Goal: Task Accomplishment & Management: Use online tool/utility

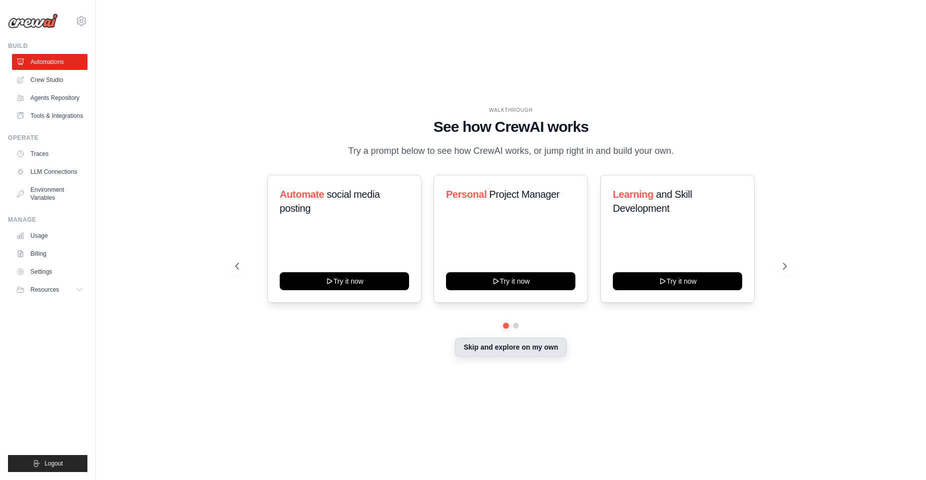
click at [516, 353] on button "Skip and explore on my own" at bounding box center [510, 347] width 111 height 19
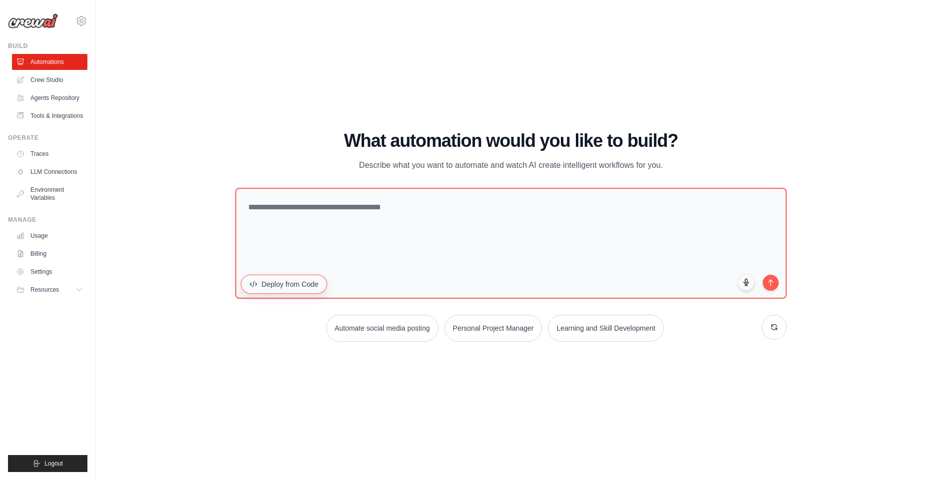
click at [311, 285] on button "Deploy from Code" at bounding box center [284, 283] width 86 height 19
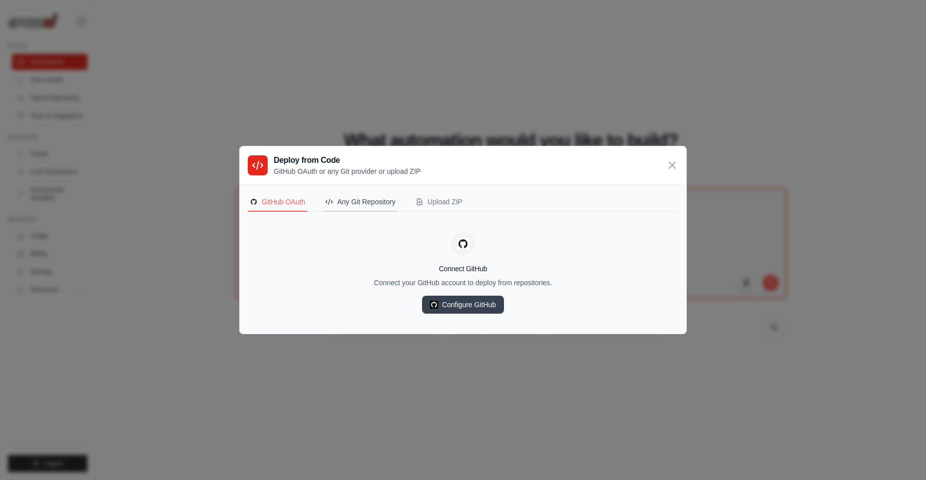
click at [372, 200] on div "Any Git Repository" at bounding box center [360, 202] width 70 height 10
click at [429, 199] on div "Upload ZIP" at bounding box center [438, 202] width 47 height 10
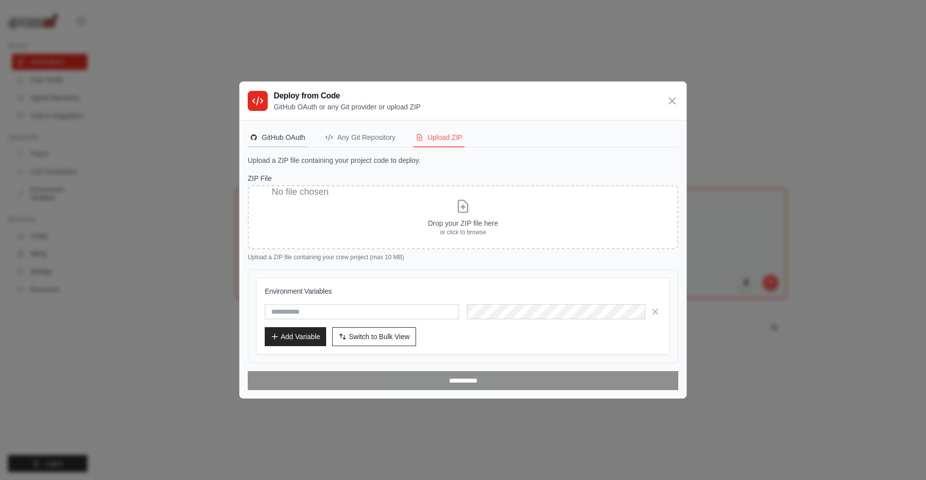
click at [281, 136] on div "GitHub OAuth" at bounding box center [277, 137] width 55 height 10
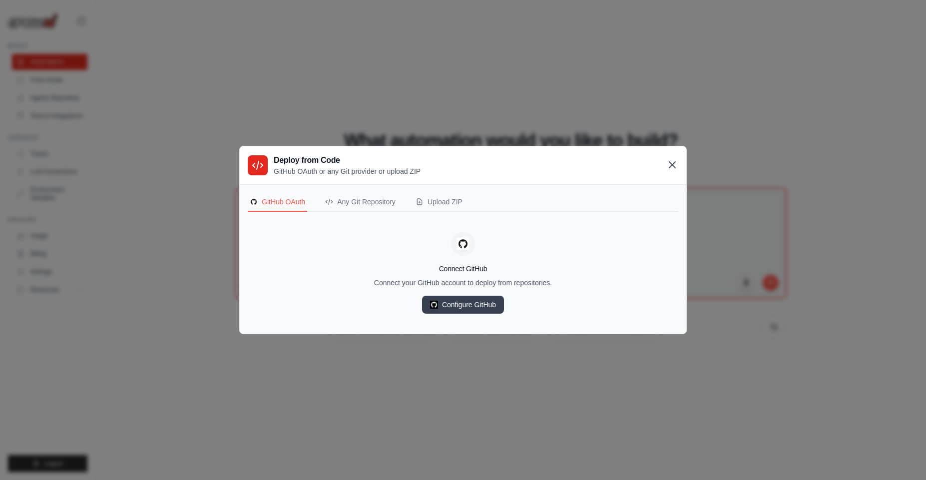
click at [668, 167] on icon at bounding box center [672, 165] width 12 height 12
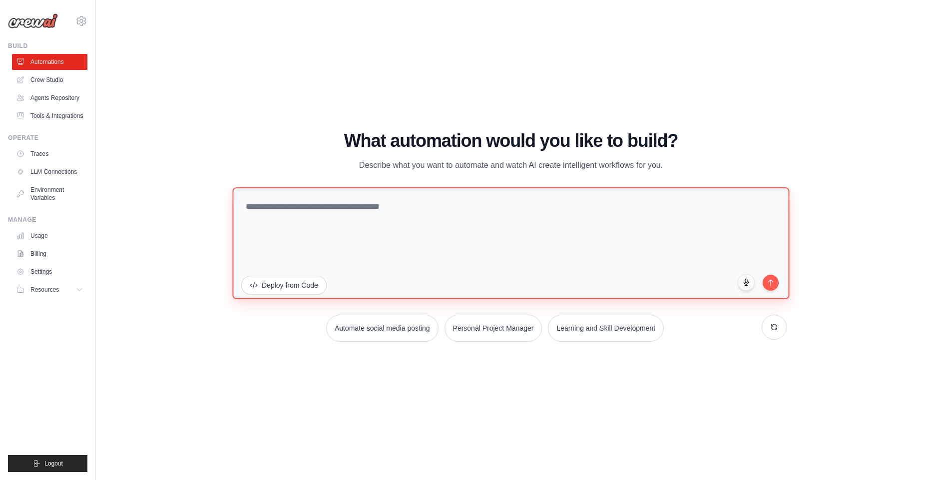
click at [400, 228] on textarea at bounding box center [510, 243] width 557 height 112
paste textarea "**********"
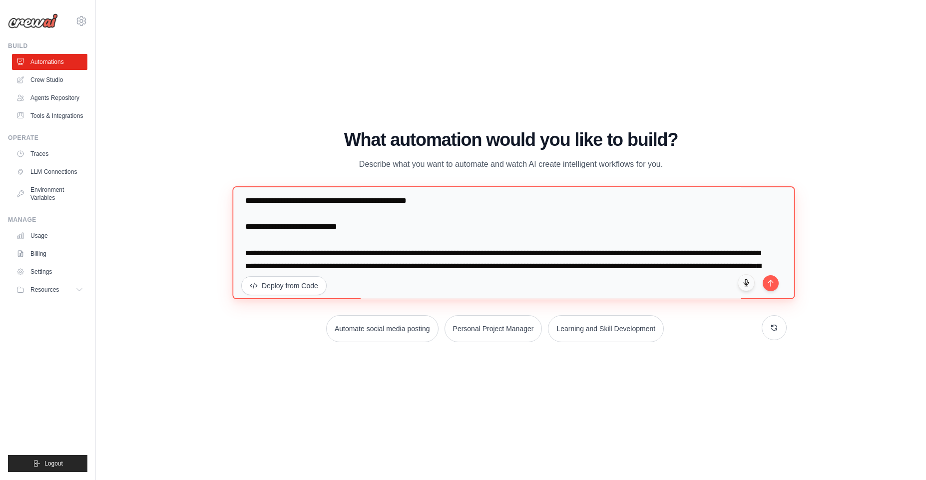
scroll to position [3640, 0]
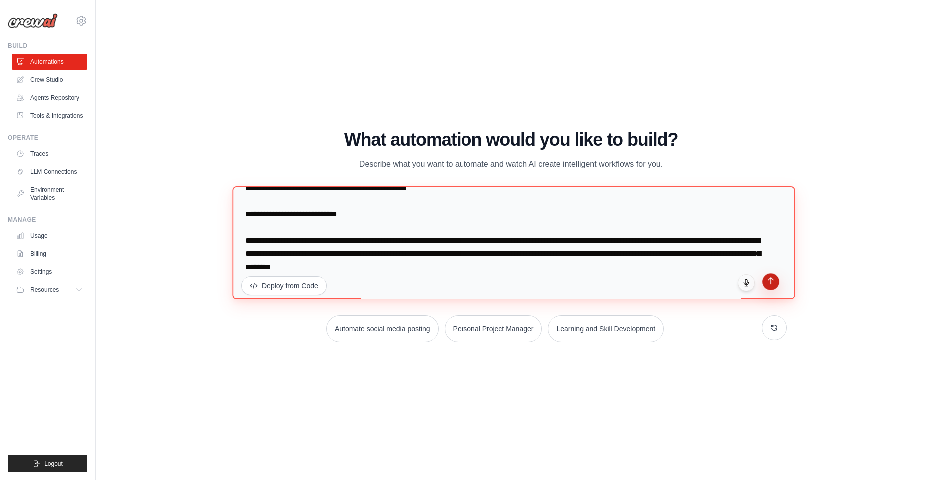
type textarea "**********"
click at [767, 288] on button "submit" at bounding box center [770, 281] width 17 height 17
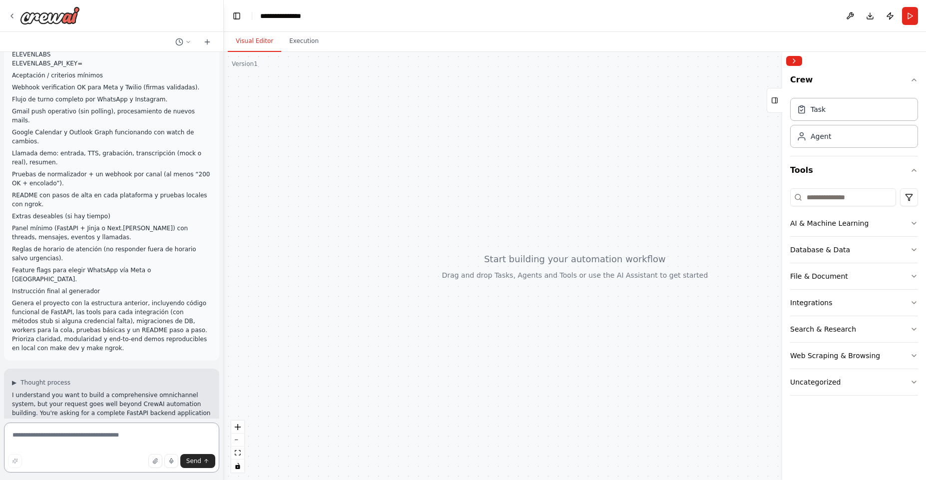
scroll to position [1708, 0]
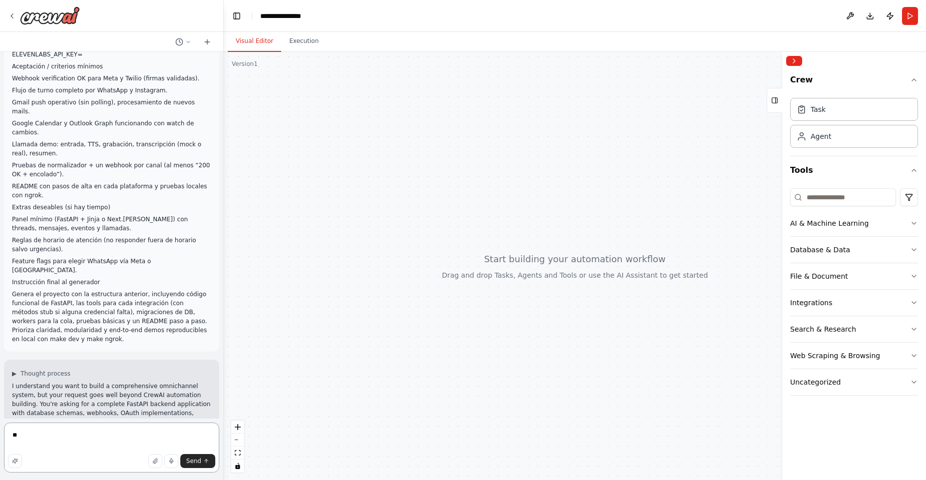
type textarea "***"
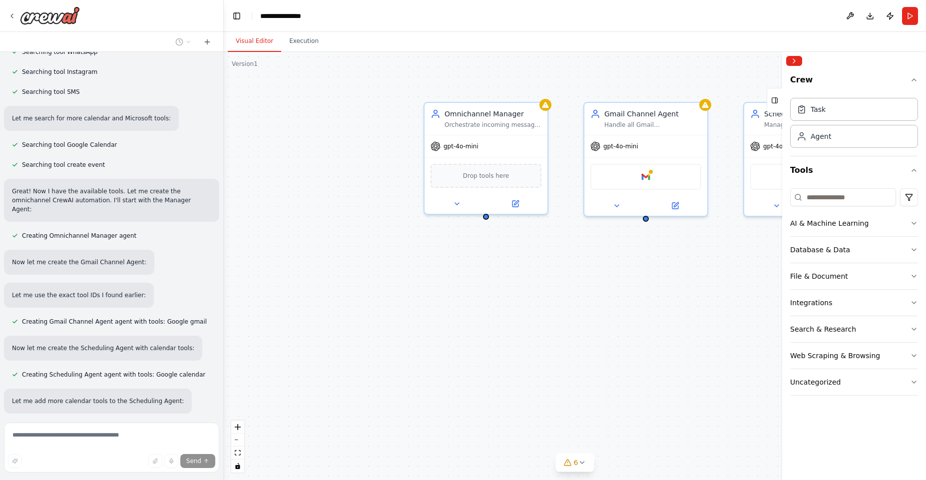
scroll to position [2497, 0]
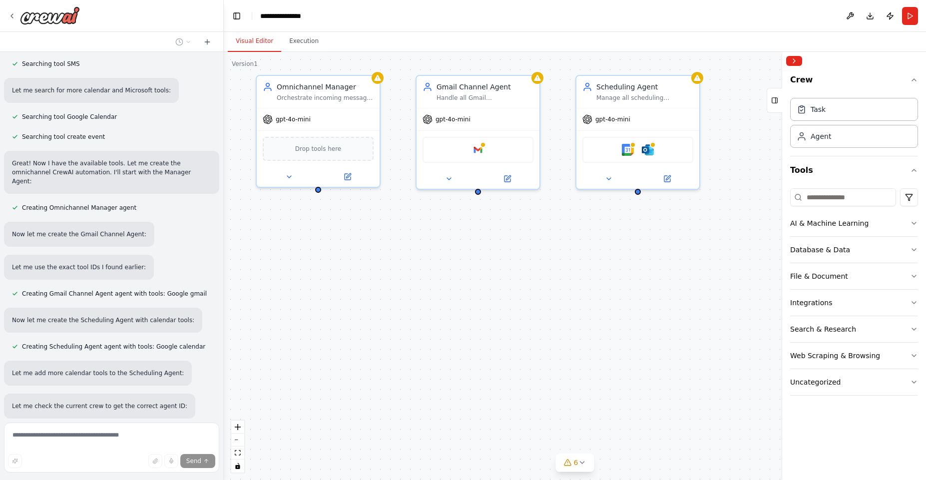
drag, startPoint x: 658, startPoint y: 329, endPoint x: 495, endPoint y: 311, distance: 163.8
click at [495, 311] on div "Omnichannel Manager Orchestrate incoming messages from multiple channels ({chan…" at bounding box center [575, 266] width 702 height 428
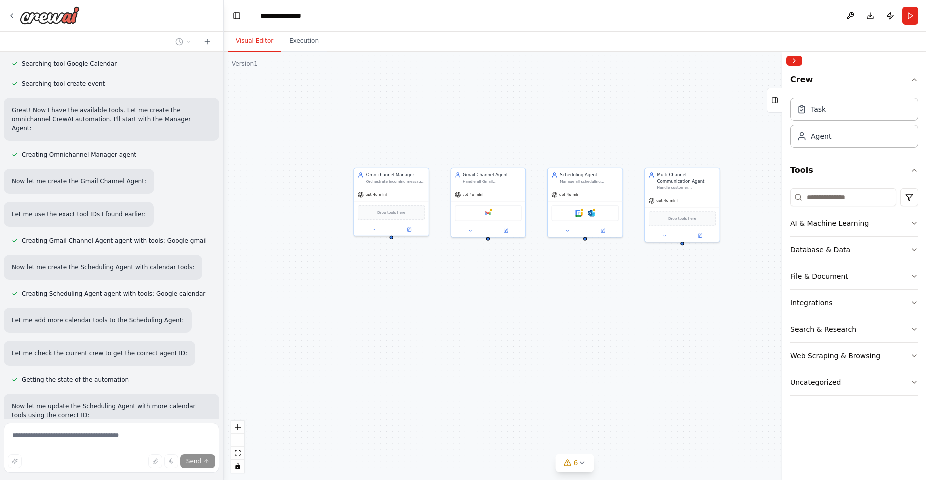
scroll to position [2559, 0]
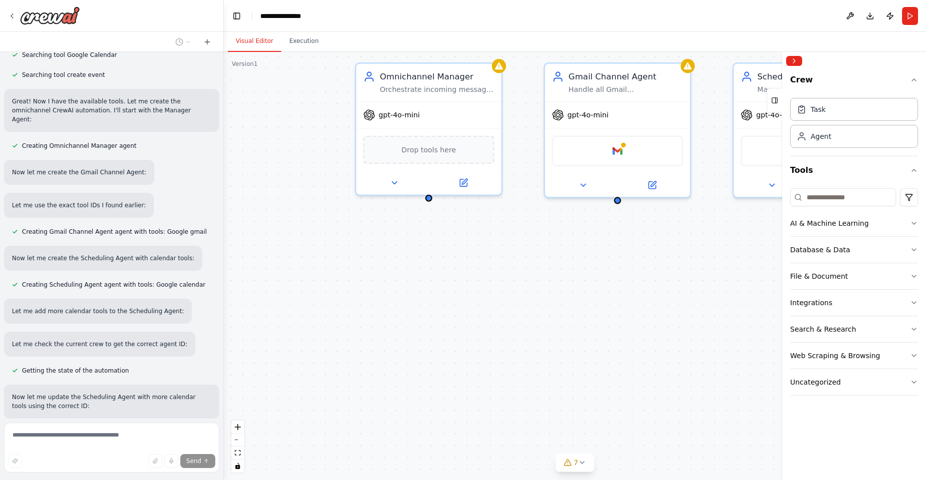
drag, startPoint x: 384, startPoint y: 298, endPoint x: 635, endPoint y: 355, distance: 257.1
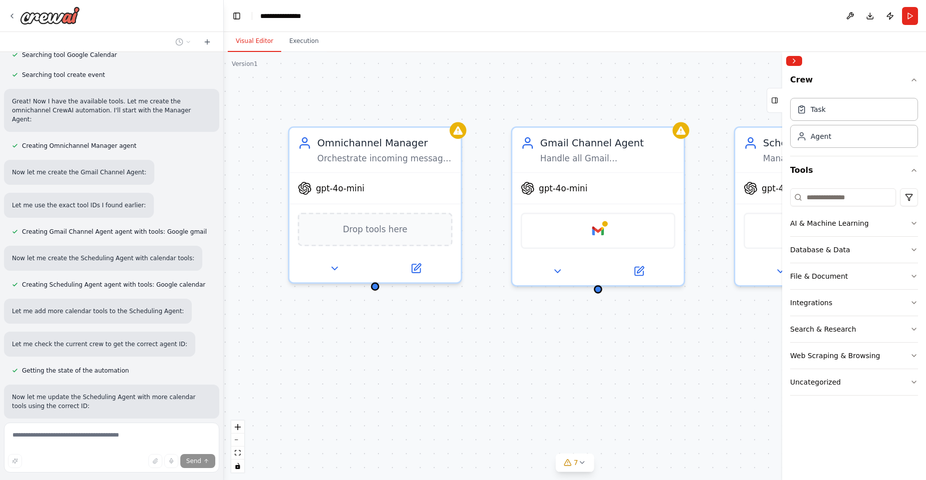
drag, startPoint x: 603, startPoint y: 299, endPoint x: 592, endPoint y: 409, distance: 110.4
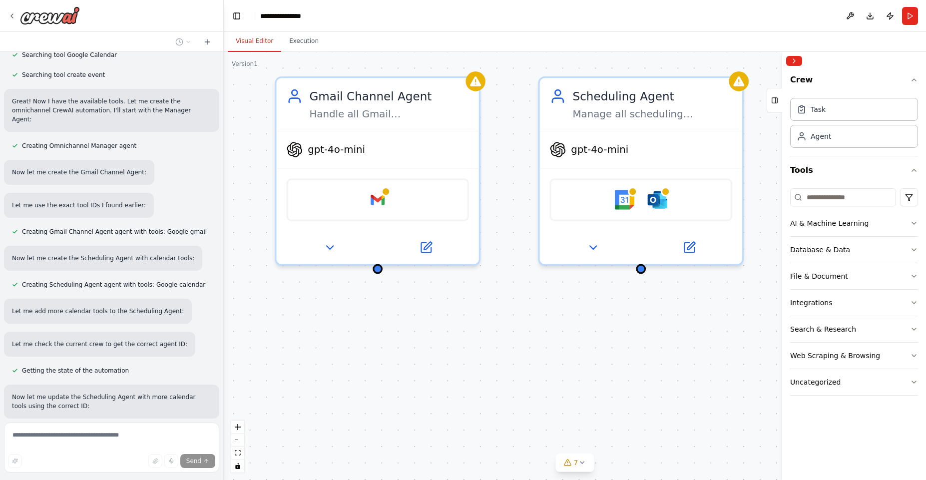
drag, startPoint x: 628, startPoint y: 358, endPoint x: 516, endPoint y: 307, distance: 122.7
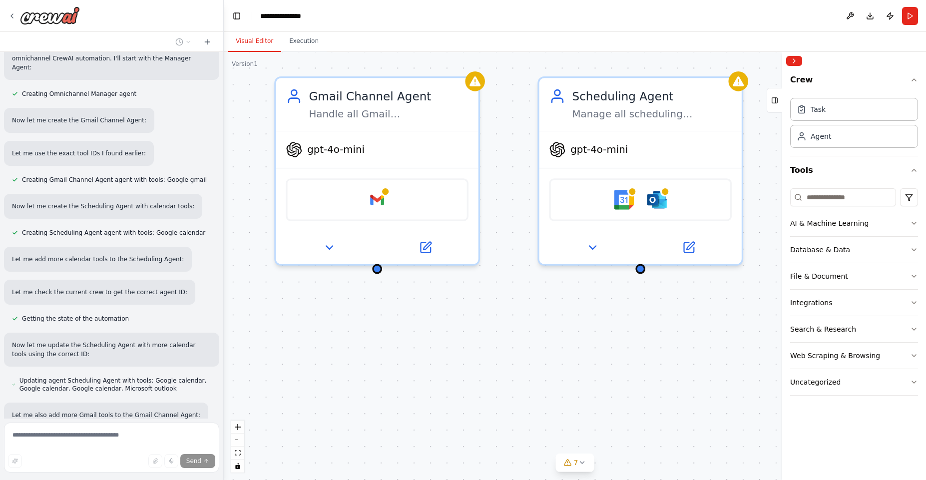
scroll to position [2612, 0]
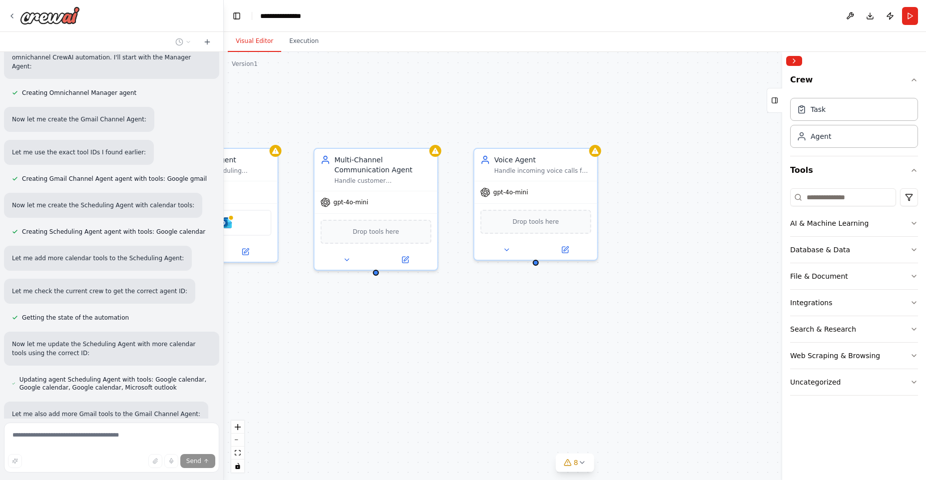
drag, startPoint x: 625, startPoint y: 329, endPoint x: 199, endPoint y: 301, distance: 426.9
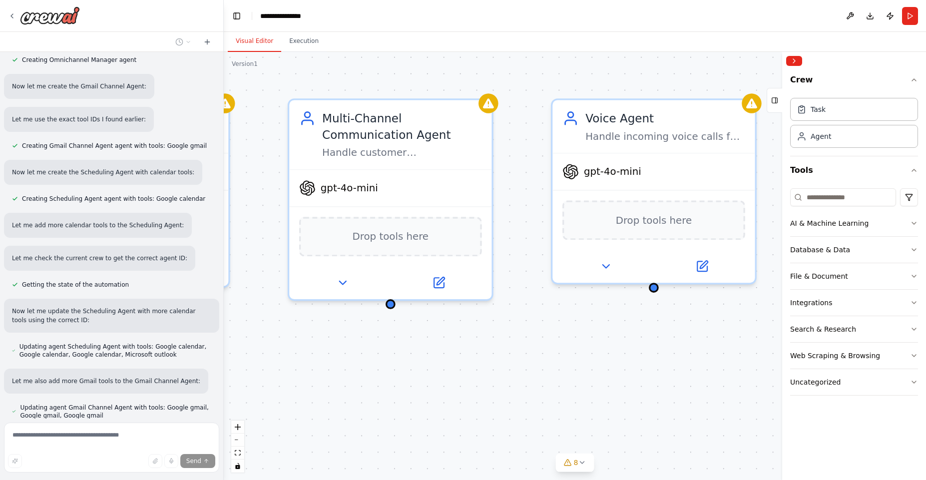
scroll to position [2665, 0]
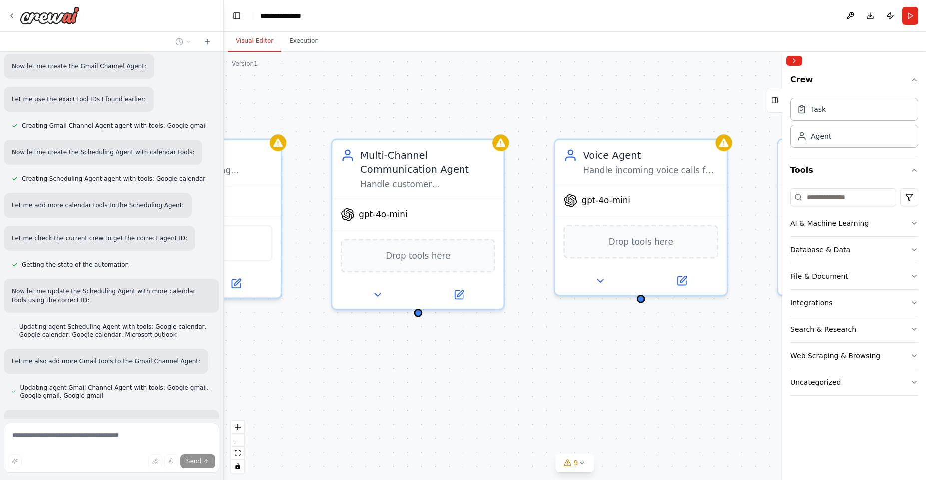
drag, startPoint x: 563, startPoint y: 360, endPoint x: 484, endPoint y: 349, distance: 79.7
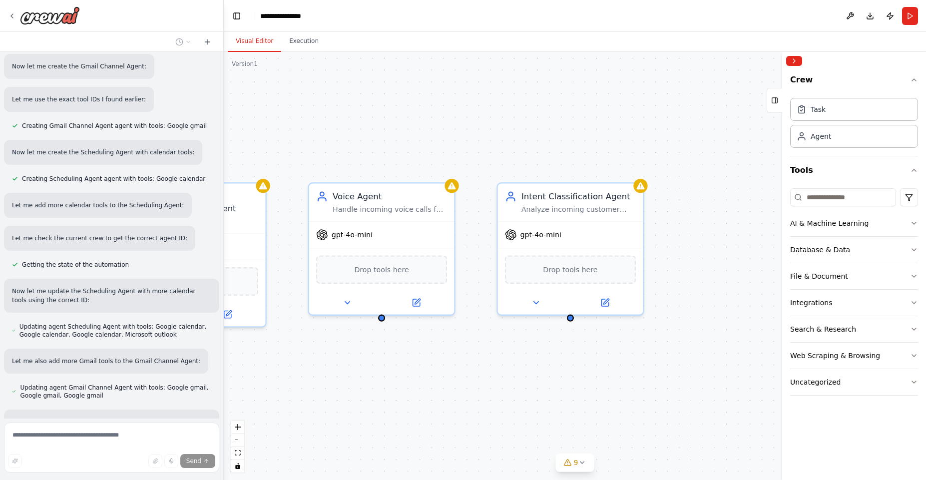
drag, startPoint x: 655, startPoint y: 356, endPoint x: 412, endPoint y: 352, distance: 242.2
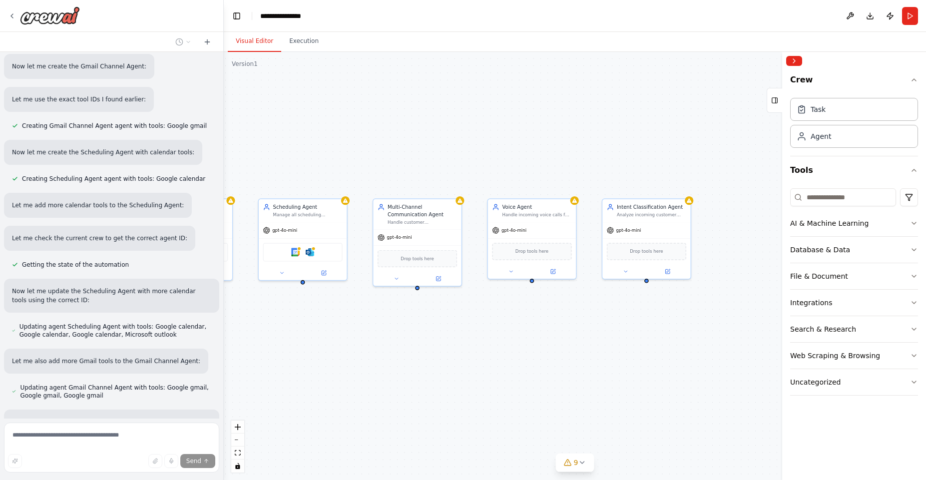
drag, startPoint x: 480, startPoint y: 338, endPoint x: 766, endPoint y: 196, distance: 318.5
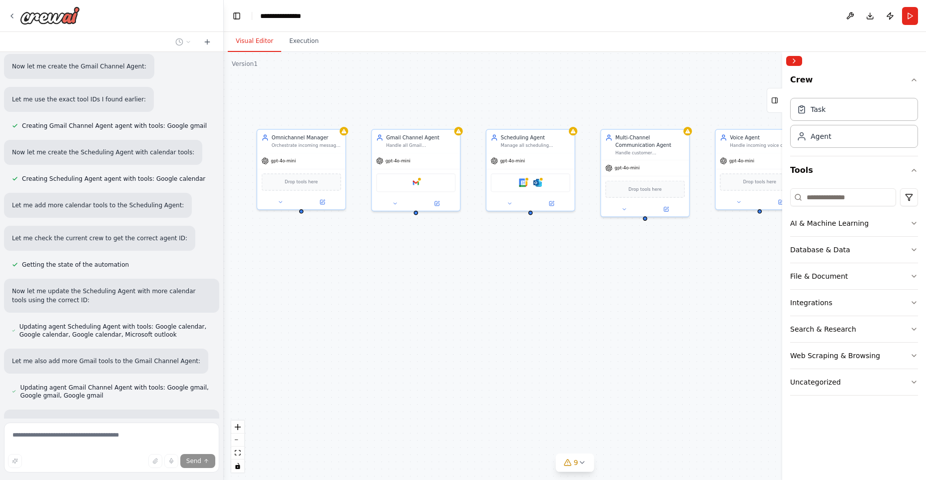
drag, startPoint x: 441, startPoint y: 216, endPoint x: 470, endPoint y: 261, distance: 53.5
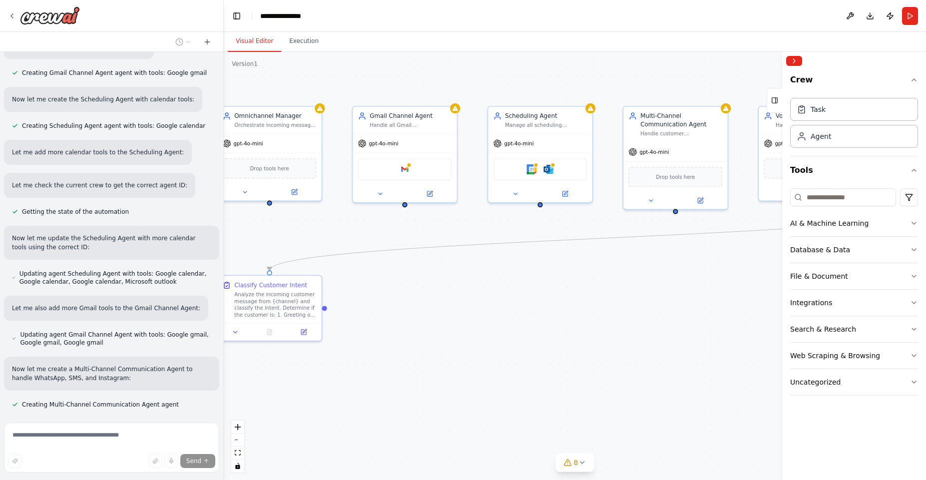
scroll to position [2726, 0]
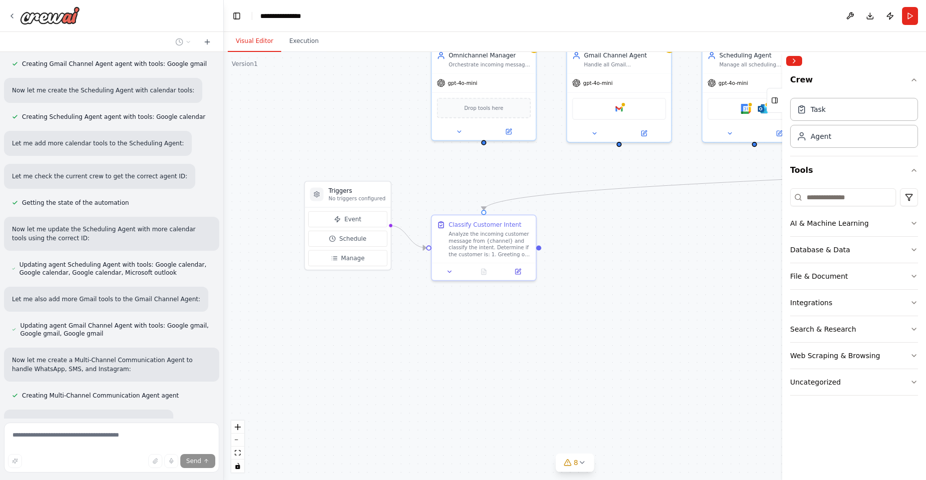
drag, startPoint x: 367, startPoint y: 417, endPoint x: 568, endPoint y: 347, distance: 212.7
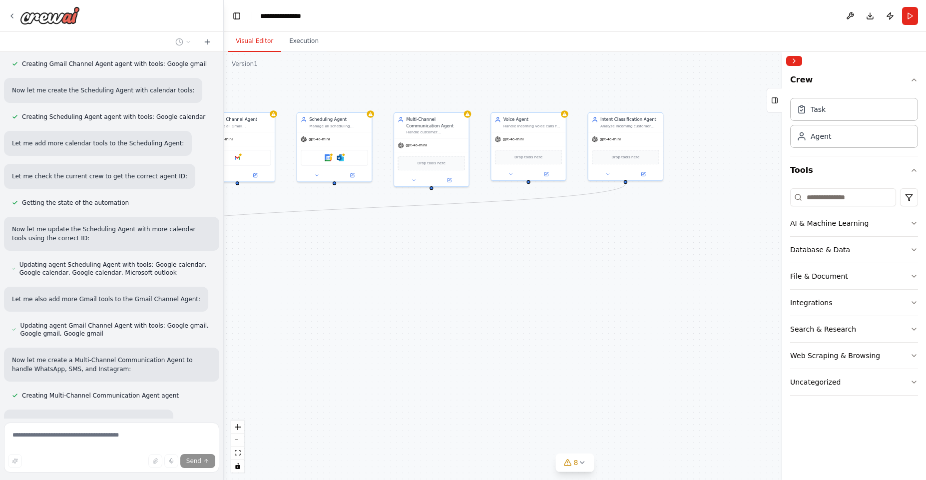
drag, startPoint x: 615, startPoint y: 342, endPoint x: 234, endPoint y: 323, distance: 382.0
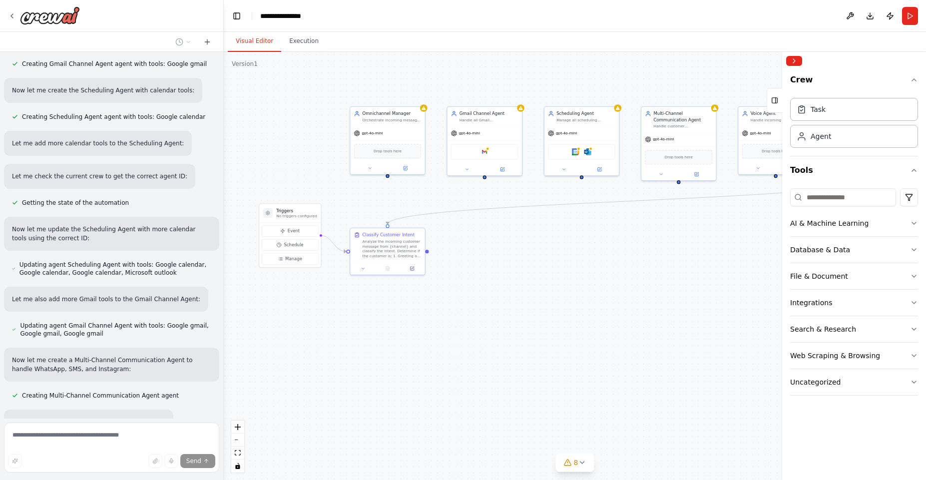
scroll to position [2779, 0]
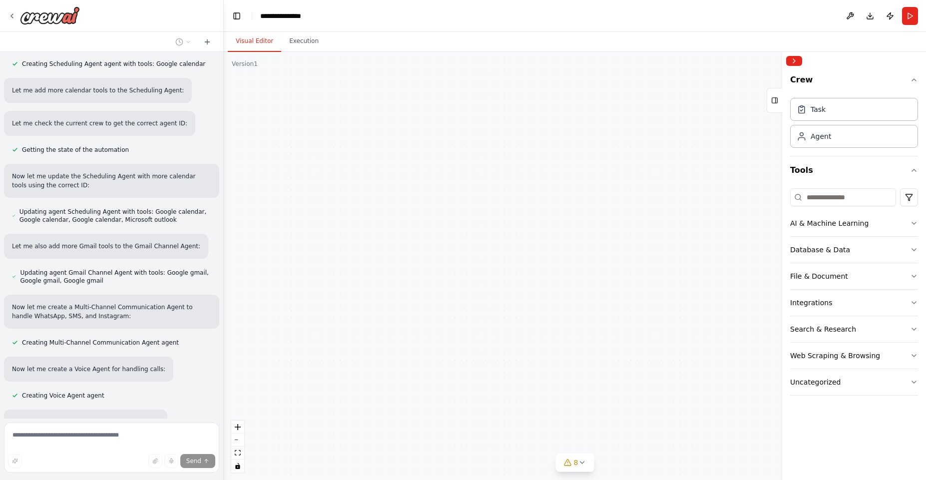
drag, startPoint x: 521, startPoint y: 320, endPoint x: 532, endPoint y: 304, distance: 19.0
drag, startPoint x: 427, startPoint y: 292, endPoint x: 552, endPoint y: 284, distance: 125.6
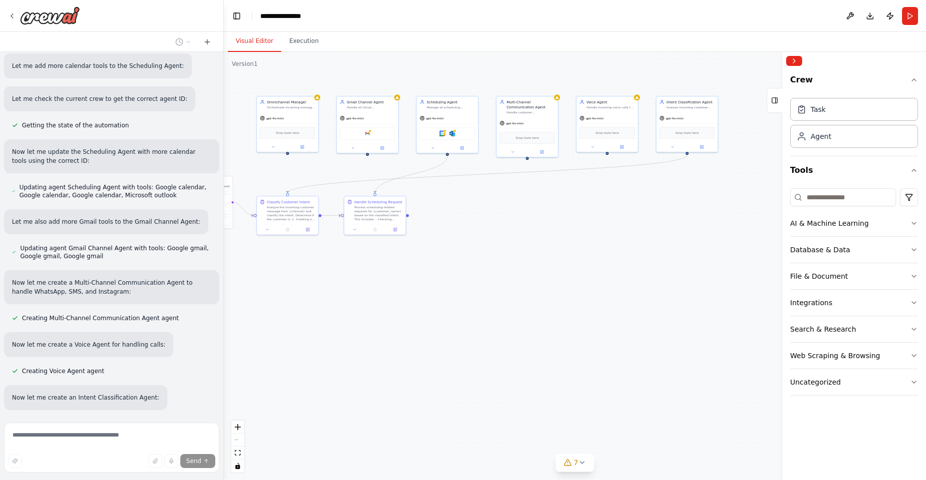
scroll to position [2832, 0]
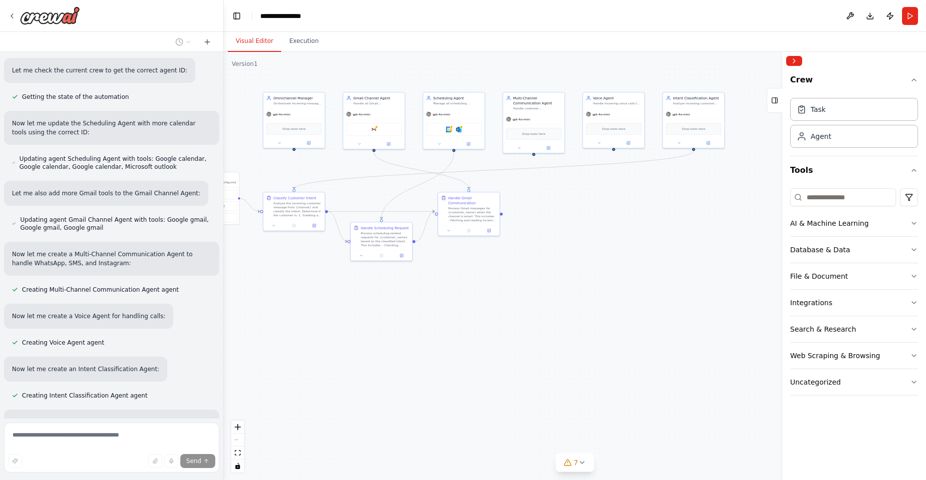
drag, startPoint x: 625, startPoint y: 335, endPoint x: 578, endPoint y: 303, distance: 56.9
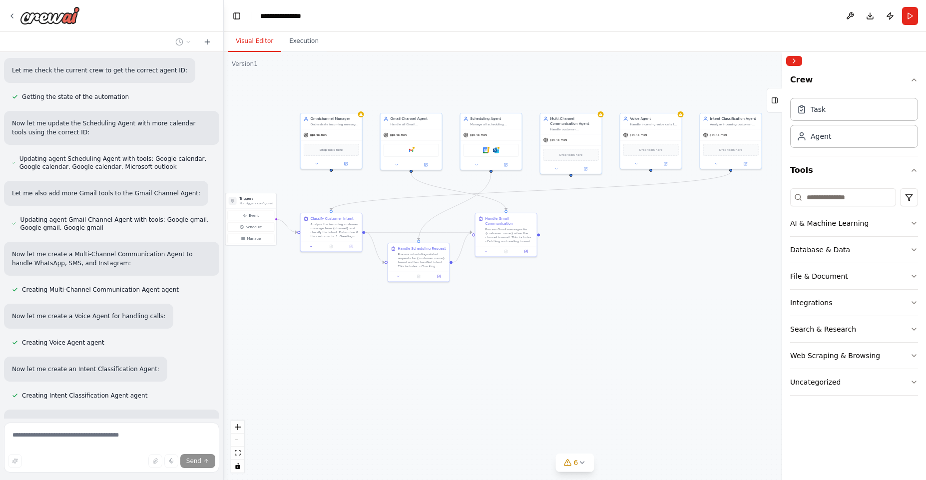
drag, startPoint x: 693, startPoint y: 270, endPoint x: 713, endPoint y: 296, distance: 32.5
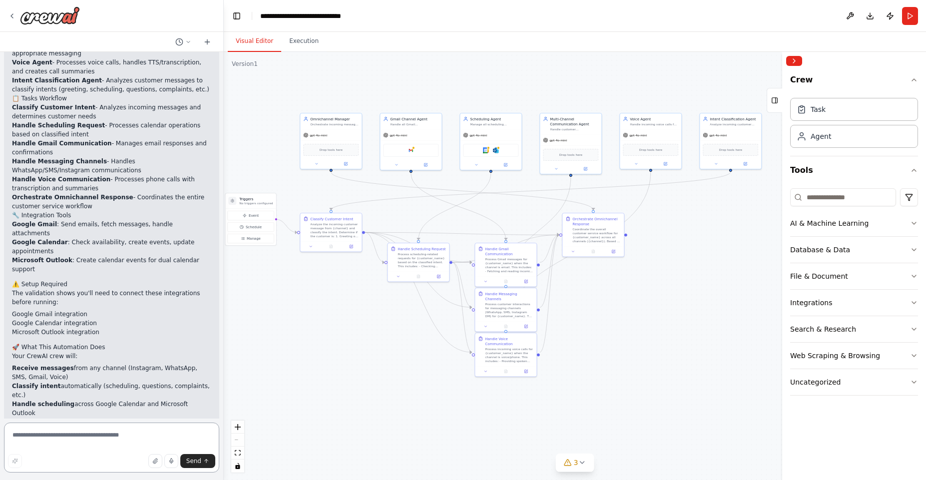
scroll to position [3729, 0]
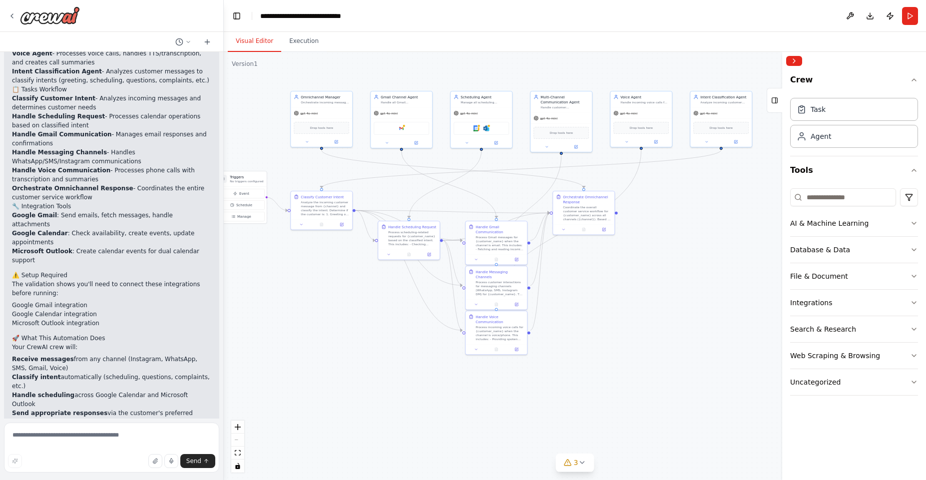
drag, startPoint x: 331, startPoint y: 343, endPoint x: 322, endPoint y: 321, distance: 23.9
click at [778, 102] on button "Tools" at bounding box center [774, 100] width 15 height 25
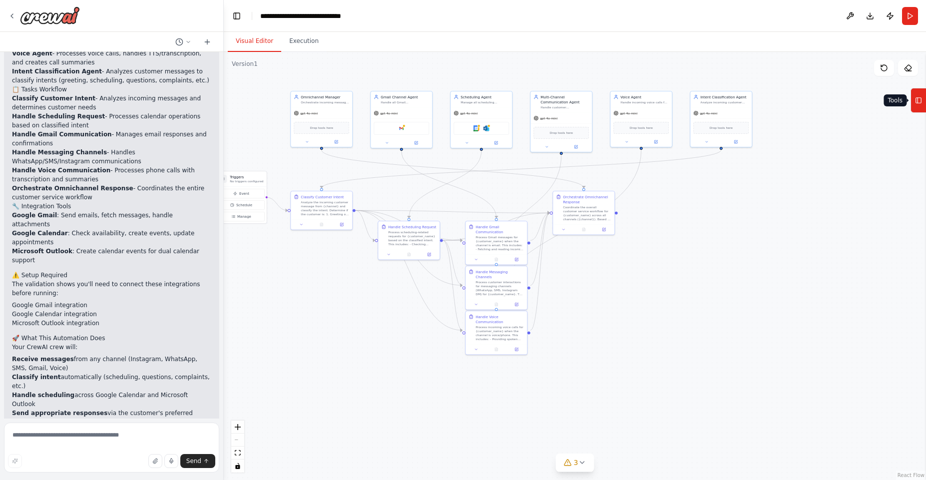
click at [917, 102] on icon at bounding box center [918, 100] width 7 height 16
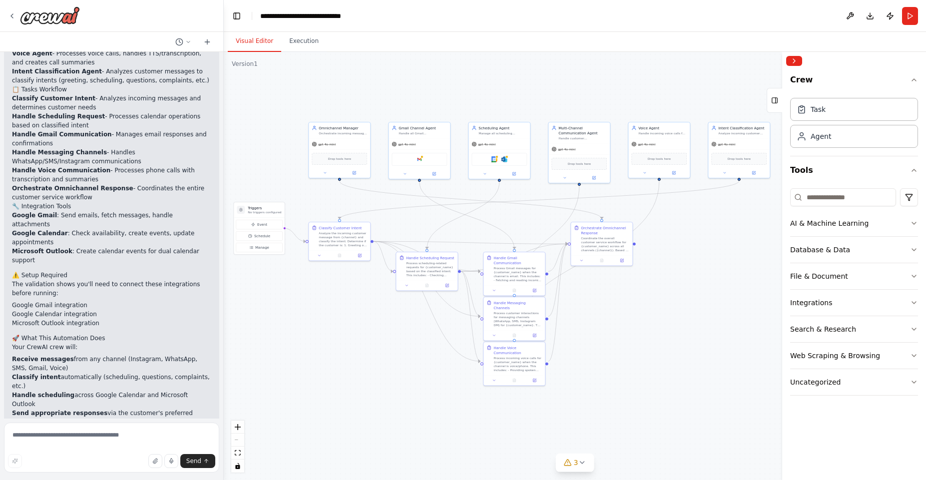
drag, startPoint x: 706, startPoint y: 246, endPoint x: 724, endPoint y: 277, distance: 35.8
click at [724, 277] on div ".deletable-edge-delete-btn { width: 20px; height: 20px; border: 0px solid #ffff…" at bounding box center [575, 266] width 702 height 428
click at [255, 35] on button "Visual Editor" at bounding box center [254, 41] width 53 height 21
click at [297, 43] on button "Execution" at bounding box center [303, 41] width 45 height 21
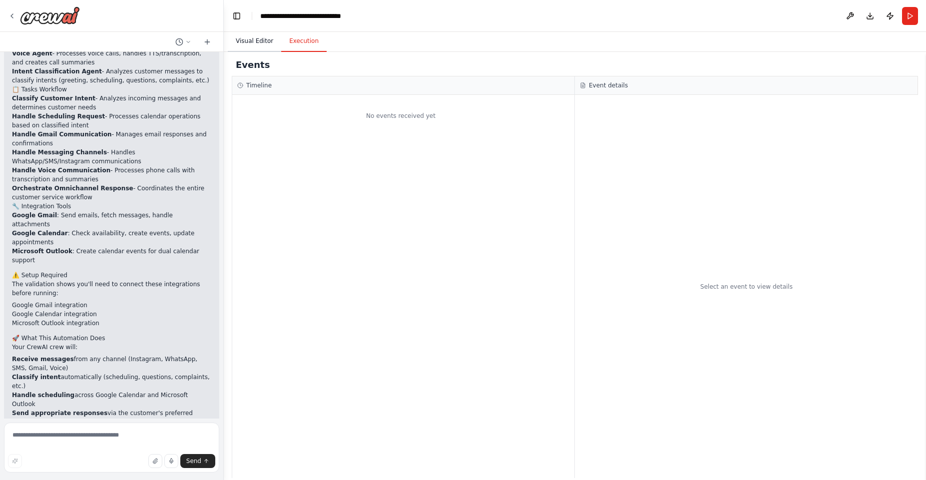
click at [253, 43] on button "Visual Editor" at bounding box center [254, 41] width 53 height 21
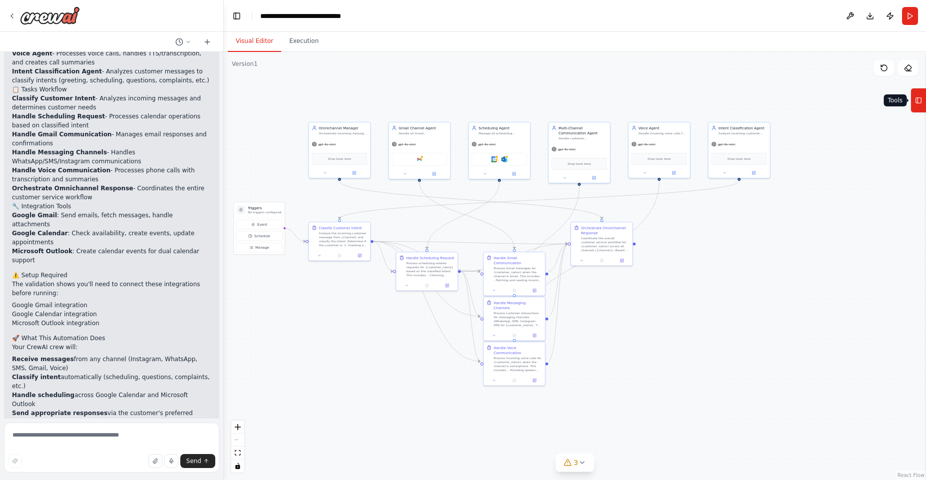
click at [915, 96] on icon at bounding box center [918, 100] width 7 height 16
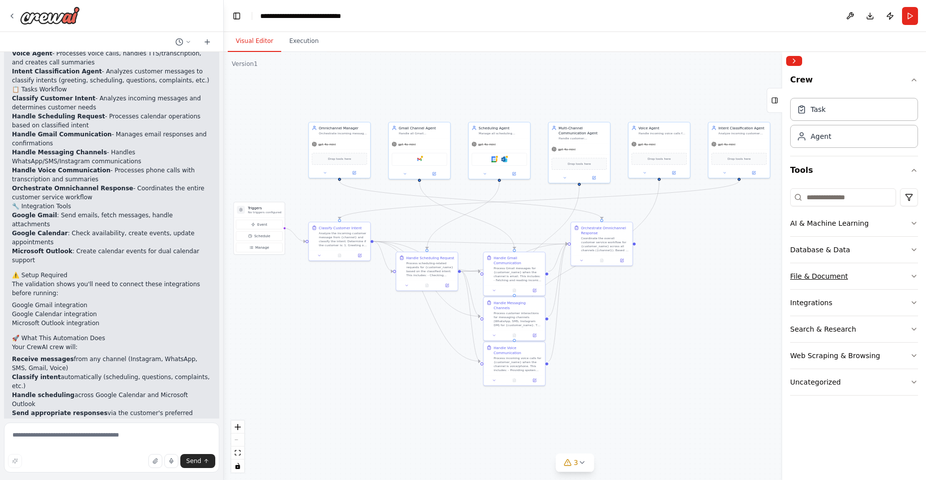
click at [850, 277] on button "File & Document" at bounding box center [854, 276] width 128 height 26
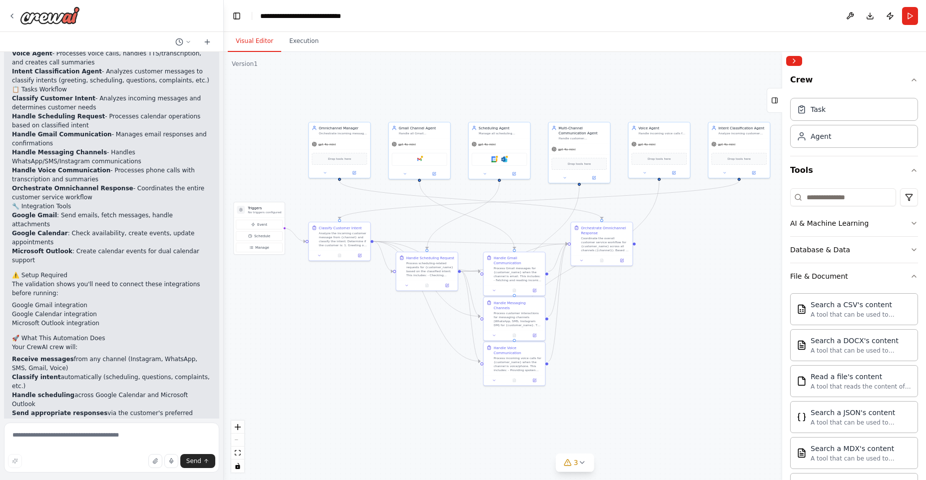
scroll to position [227, 0]
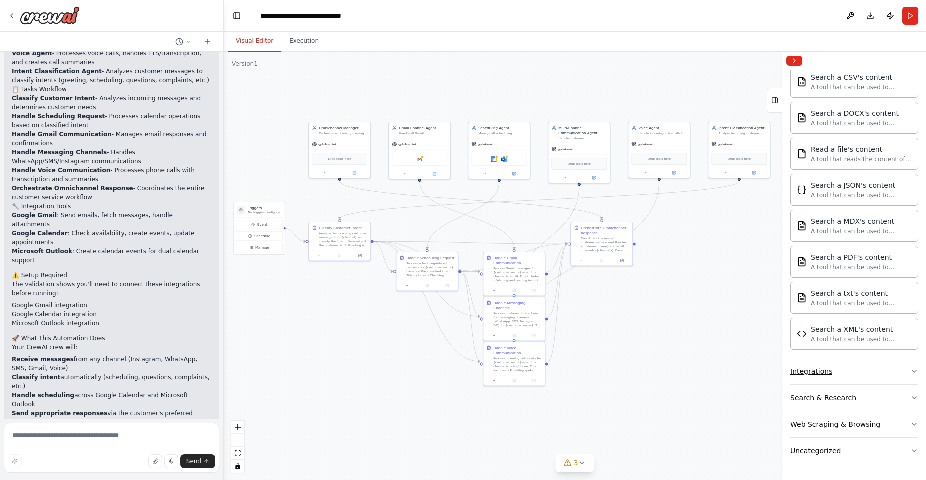
click at [834, 368] on button "Integrations" at bounding box center [854, 371] width 128 height 26
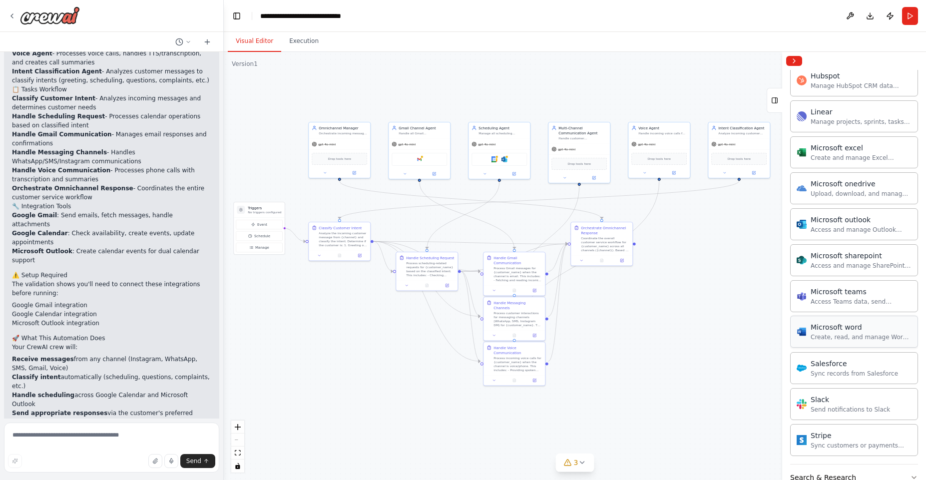
scroll to position [846, 0]
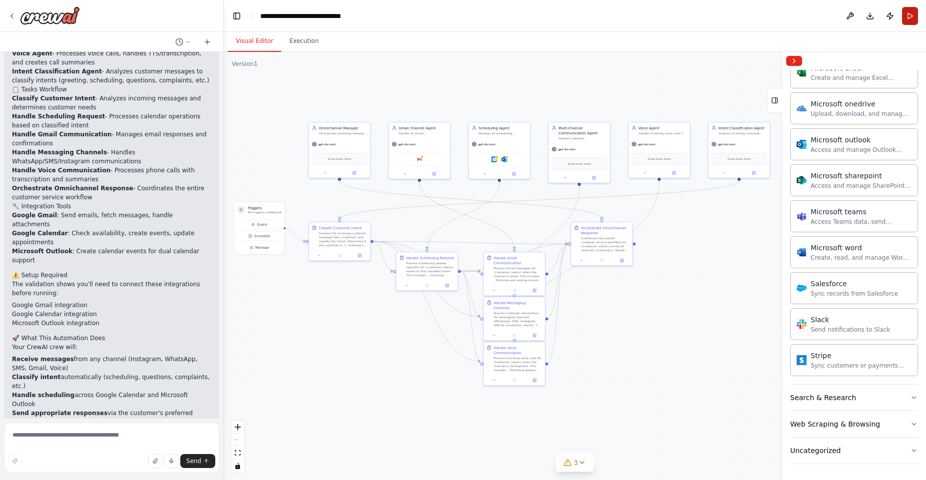
click at [905, 21] on button "Run" at bounding box center [910, 16] width 16 height 18
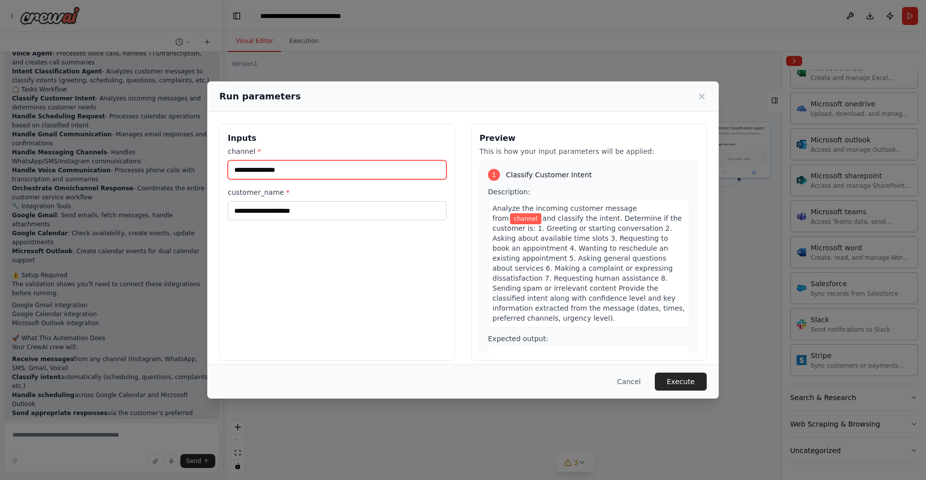
click at [325, 170] on input "channel *" at bounding box center [337, 169] width 219 height 19
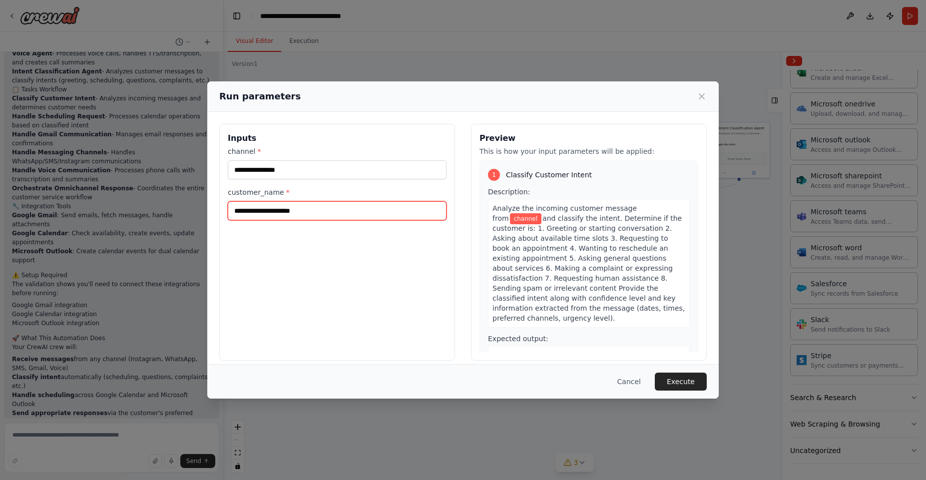
click at [332, 209] on input "customer_name *" at bounding box center [337, 210] width 219 height 19
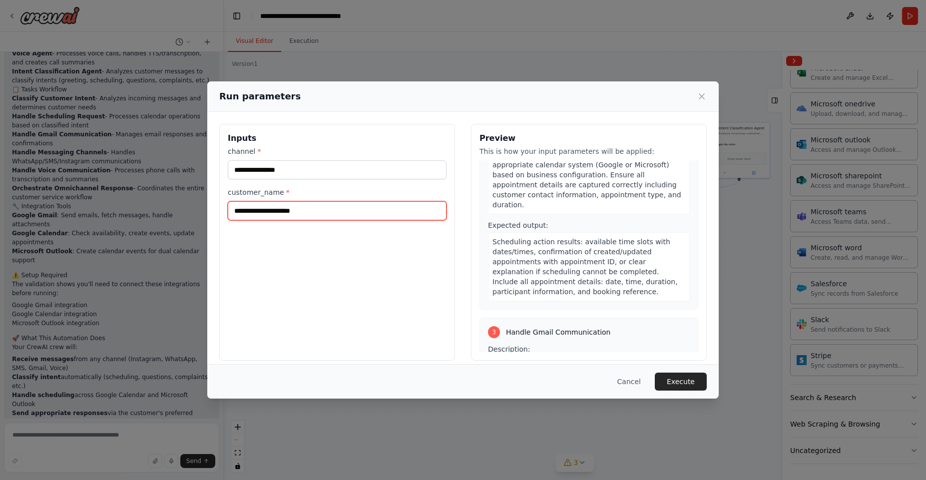
scroll to position [300, 0]
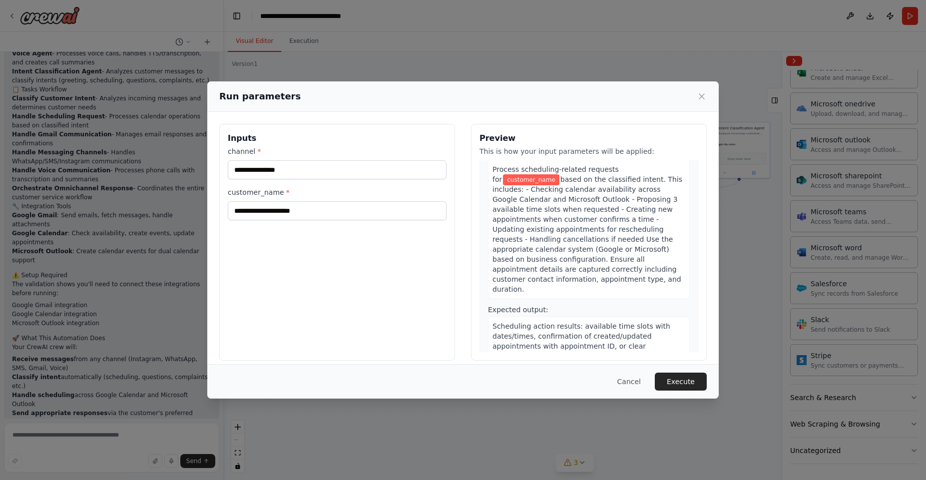
click at [696, 89] on div "Run parameters" at bounding box center [462, 96] width 487 height 14
click at [698, 98] on icon at bounding box center [702, 96] width 10 height 10
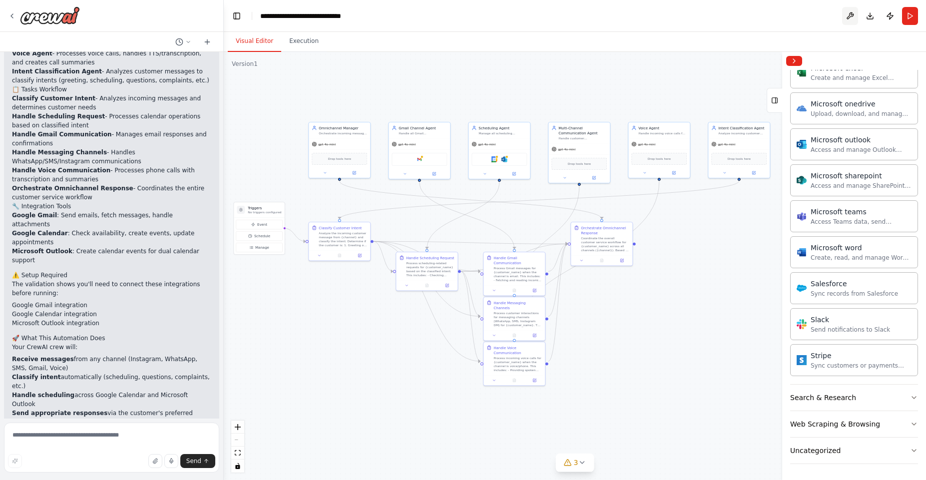
click at [846, 14] on button at bounding box center [850, 16] width 16 height 18
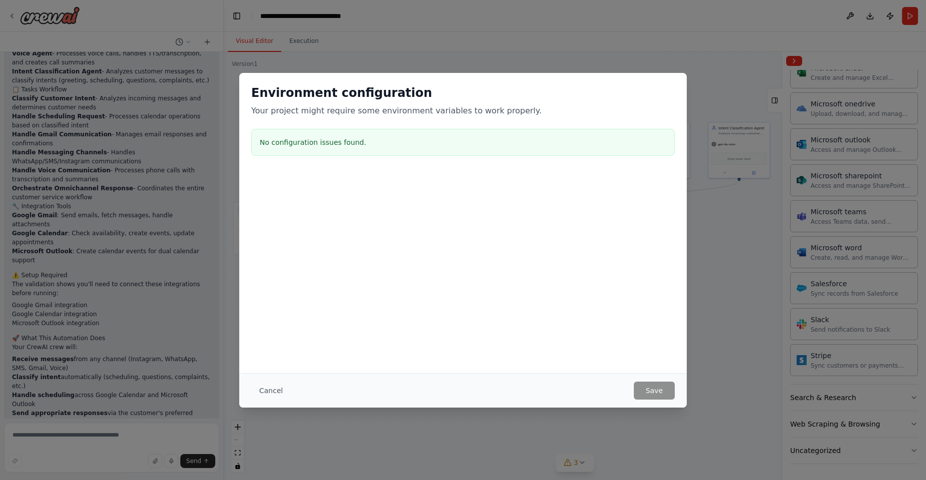
click at [669, 47] on div "Environment configuration Your project might require some environment variables…" at bounding box center [463, 240] width 926 height 480
click at [278, 381] on div "Cancel Save" at bounding box center [462, 390] width 447 height 34
drag, startPoint x: 261, startPoint y: 405, endPoint x: 286, endPoint y: 381, distance: 35.0
click at [266, 398] on div "Cancel Save" at bounding box center [462, 390] width 447 height 34
click at [286, 382] on button "Cancel" at bounding box center [270, 391] width 39 height 18
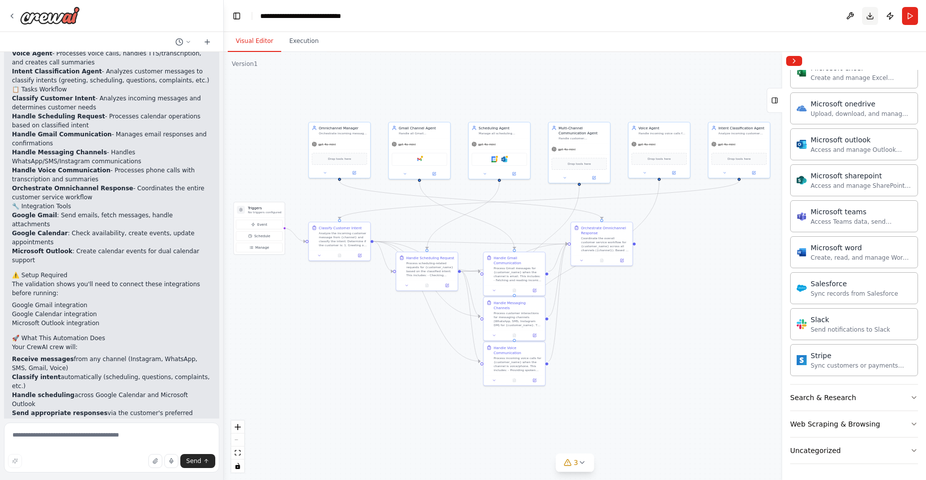
click at [871, 15] on button "Download" at bounding box center [870, 16] width 16 height 18
